Goal: Register for event/course

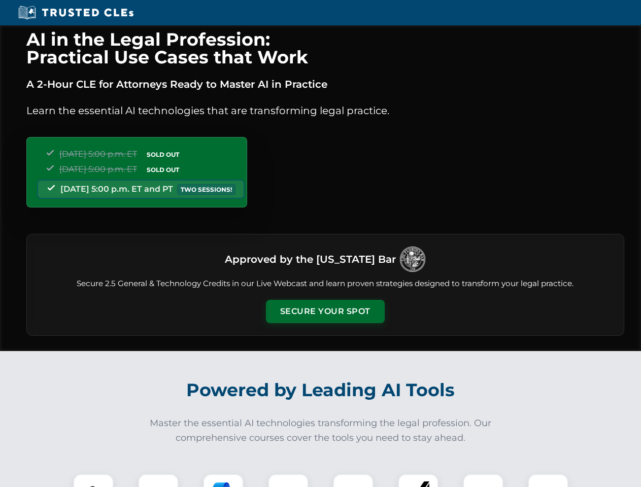
click at [325, 312] on button "Secure Your Spot" at bounding box center [325, 311] width 119 height 23
click at [93, 481] on img at bounding box center [93, 494] width 29 height 29
click at [158, 481] on div at bounding box center [158, 494] width 41 height 41
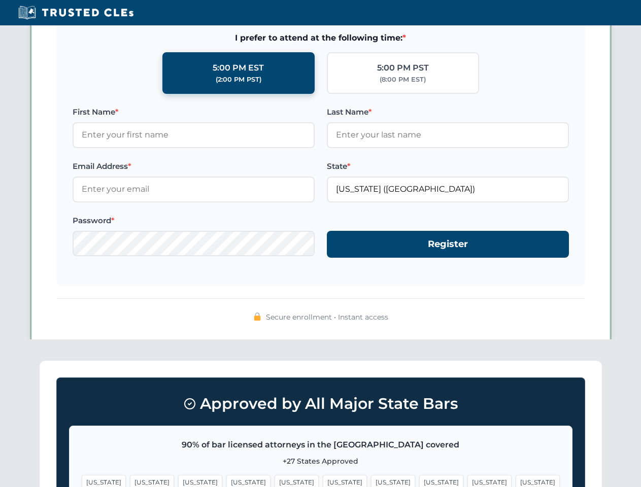
click at [467, 481] on span "[US_STATE]" at bounding box center [489, 482] width 44 height 15
